Goal: Information Seeking & Learning: Compare options

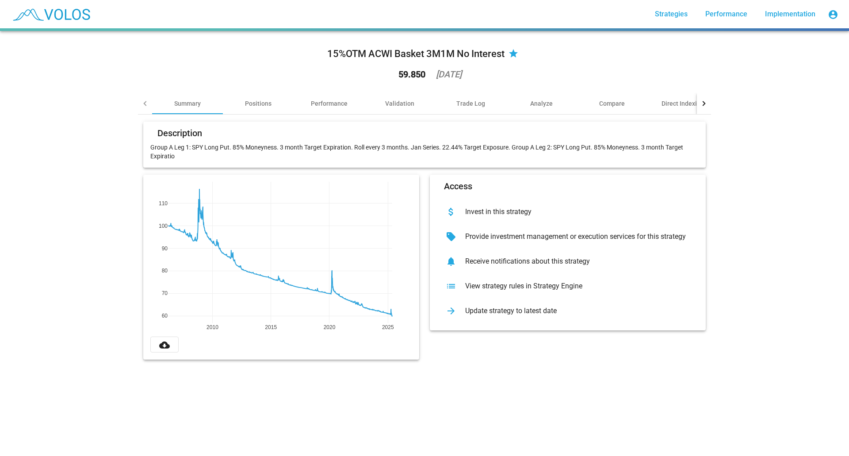
click at [373, 147] on p "Group A Leg 1: SPY Long Put. 85% Moneyness. 3 month Target Expiration. Roll eve…" at bounding box center [424, 152] width 548 height 18
click at [488, 287] on div "View strategy rules in Strategy Engine" at bounding box center [575, 286] width 234 height 9
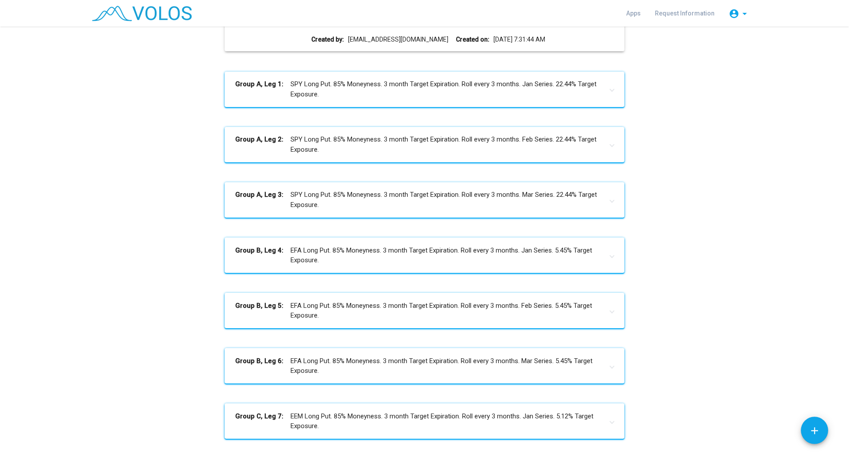
scroll to position [44, 0]
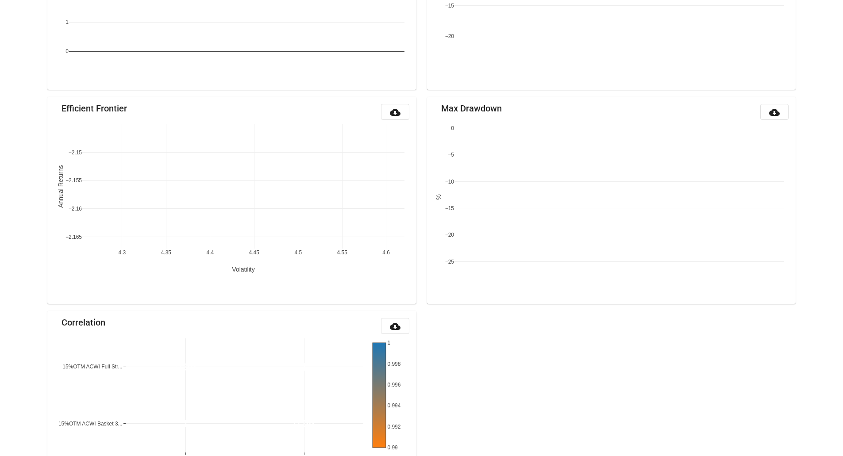
scroll to position [844, 0]
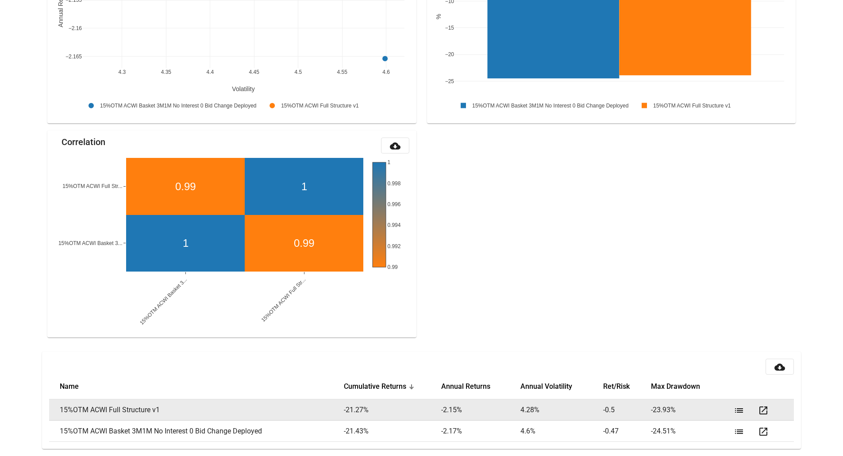
click at [737, 409] on mat-icon "list" at bounding box center [738, 410] width 11 height 11
